Goal: Task Accomplishment & Management: Complete application form

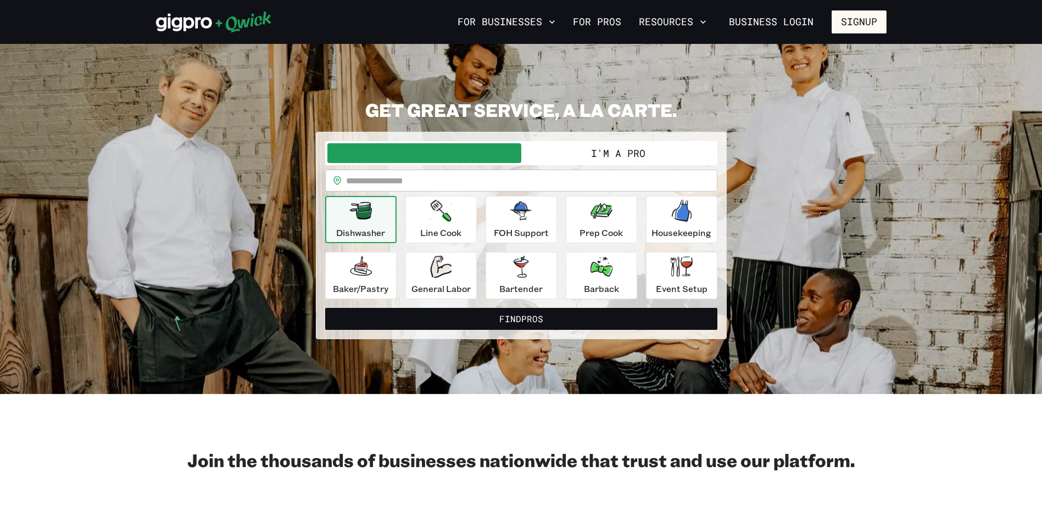
click at [614, 153] on button "I'm a Pro" at bounding box center [618, 153] width 194 height 20
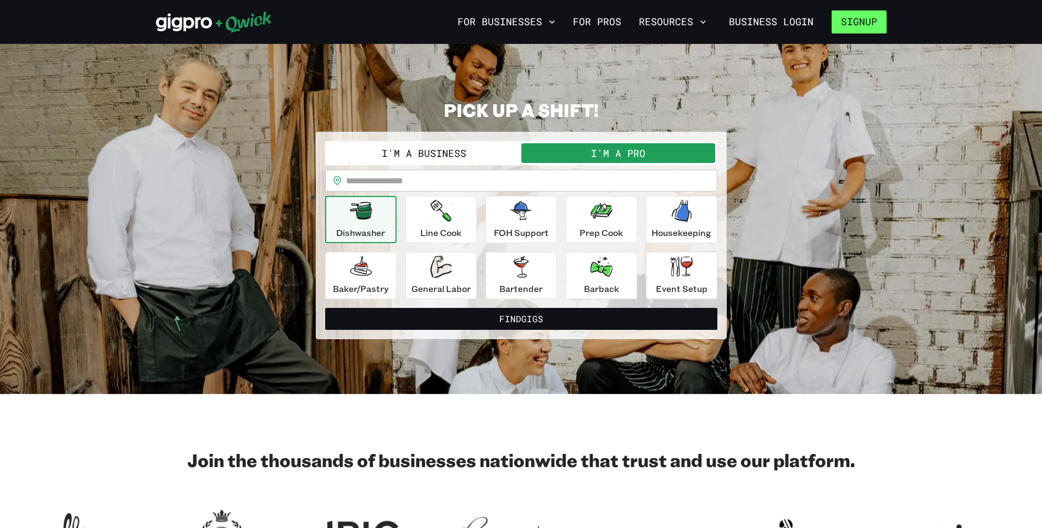
click at [866, 21] on button "Signup" at bounding box center [858, 21] width 55 height 23
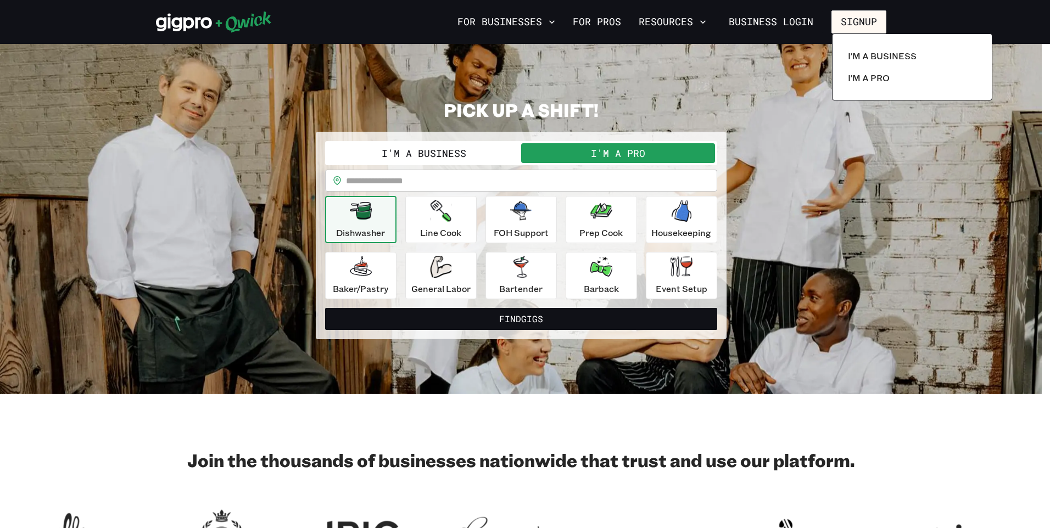
click at [909, 112] on div at bounding box center [525, 264] width 1050 height 528
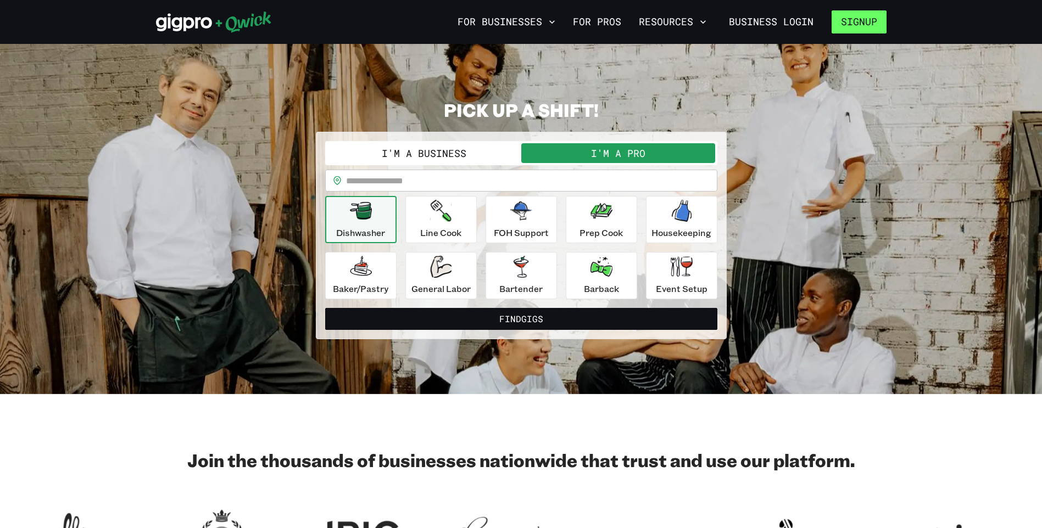
click at [859, 21] on button "Signup" at bounding box center [858, 21] width 55 height 23
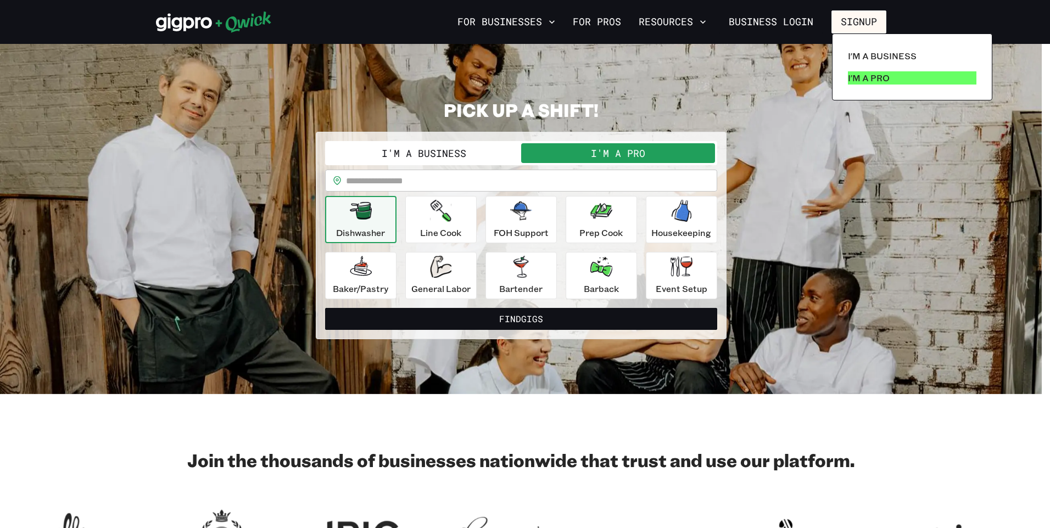
click at [861, 77] on p "I'm a Pro" at bounding box center [869, 77] width 42 height 13
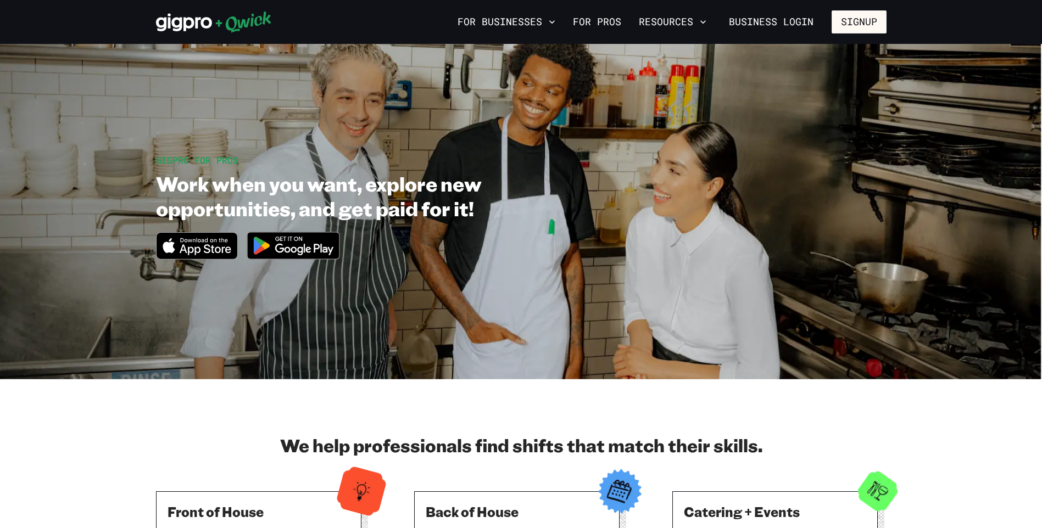
click at [310, 247] on img at bounding box center [293, 245] width 107 height 41
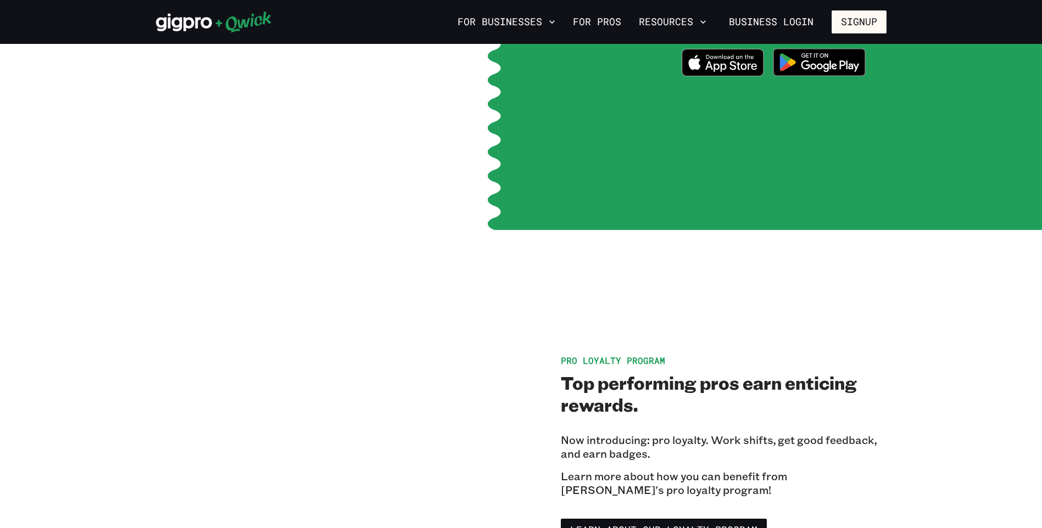
scroll to position [1537, 0]
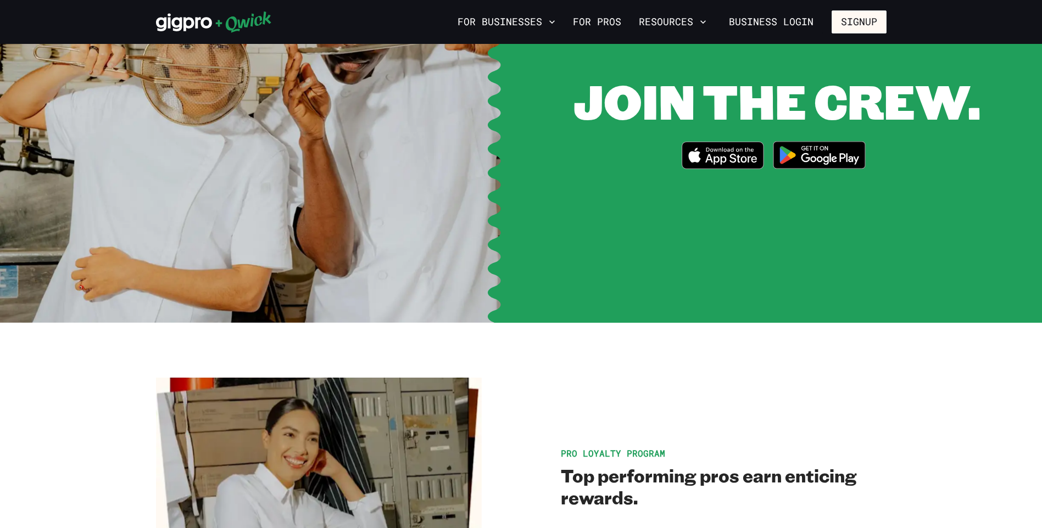
click at [841, 144] on img at bounding box center [819, 155] width 107 height 41
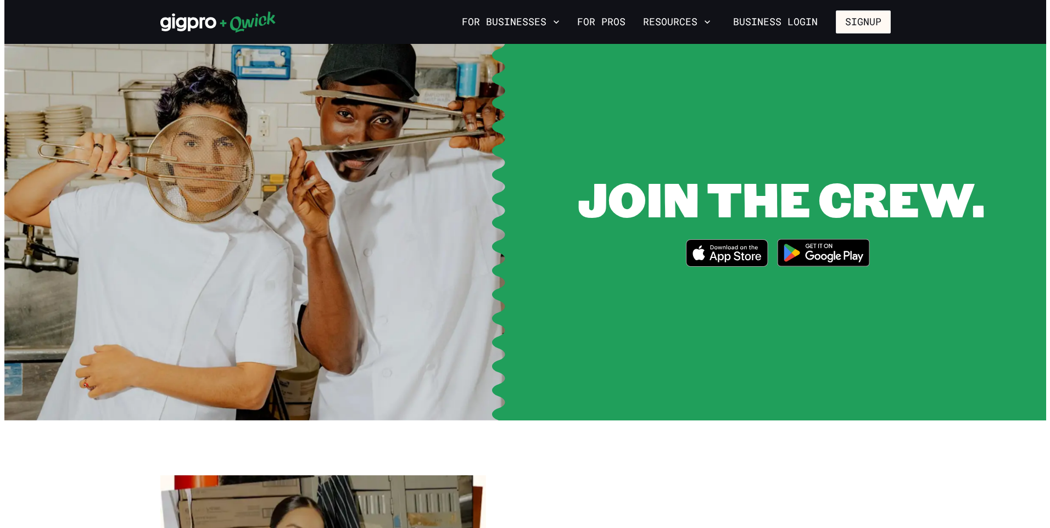
scroll to position [1373, 0]
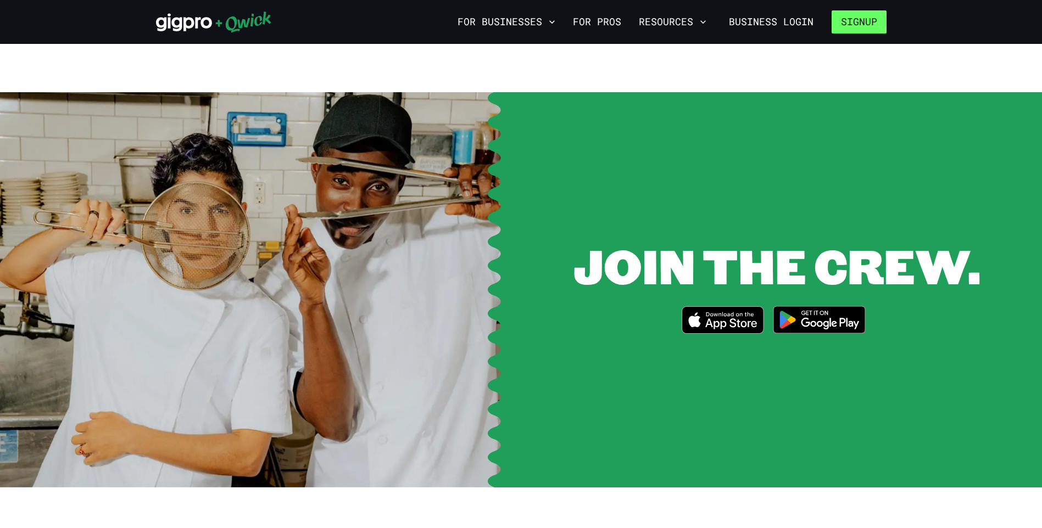
click at [852, 24] on button "Signup" at bounding box center [858, 21] width 55 height 23
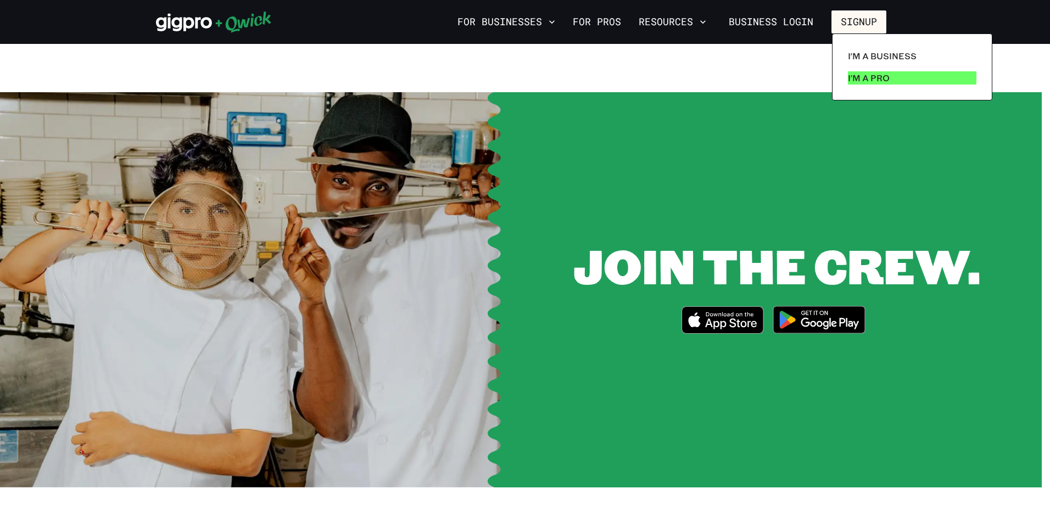
click at [878, 78] on p "I'm a Pro" at bounding box center [869, 77] width 42 height 13
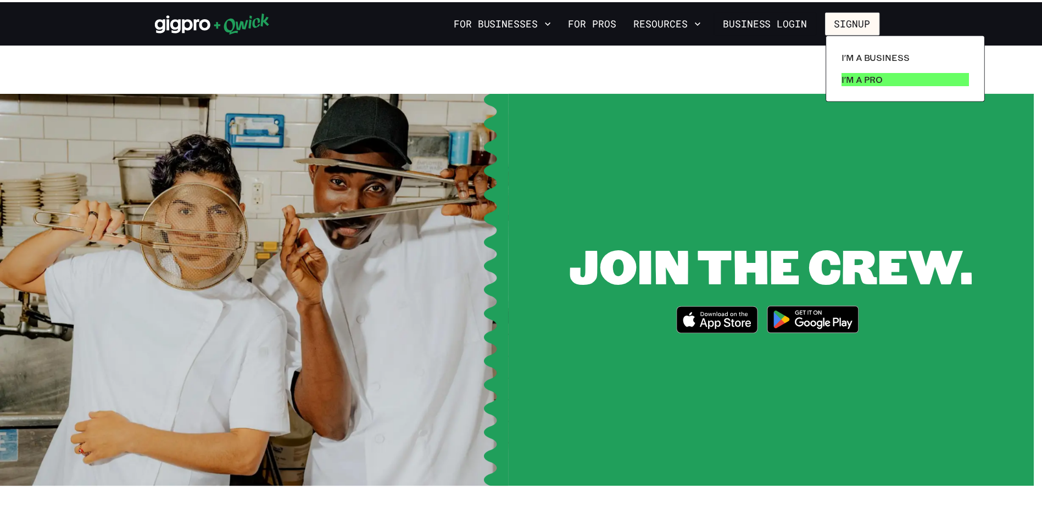
scroll to position [0, 0]
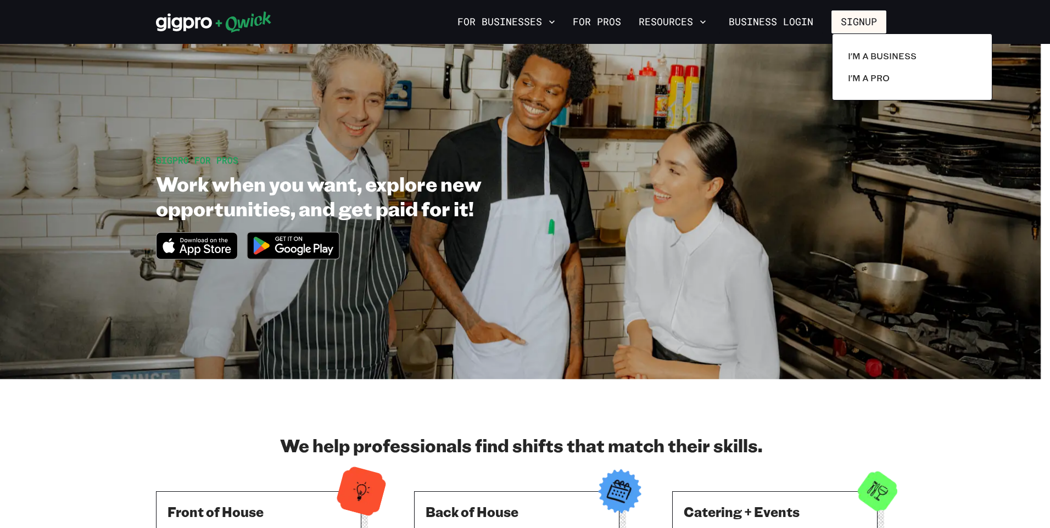
click at [269, 248] on div at bounding box center [525, 264] width 1050 height 528
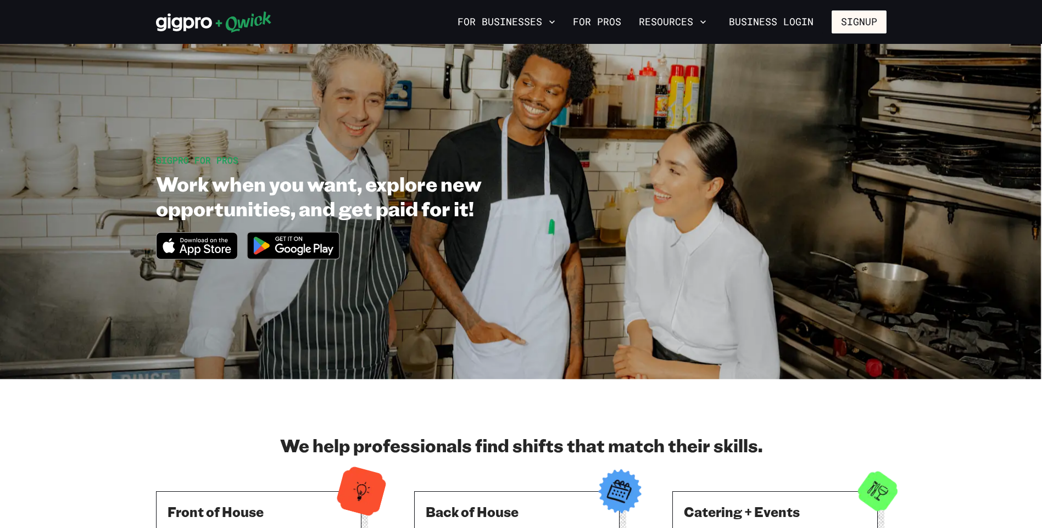
click at [291, 241] on img at bounding box center [293, 245] width 107 height 41
